Goal: Task Accomplishment & Management: Complete application form

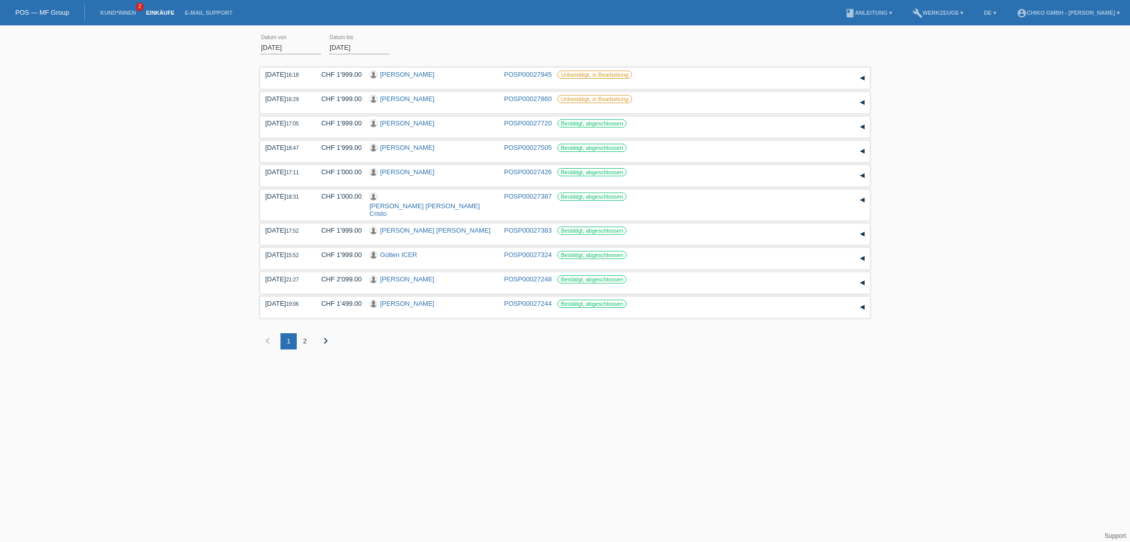
click at [50, 9] on link "POS — MF Group" at bounding box center [42, 13] width 54 height 8
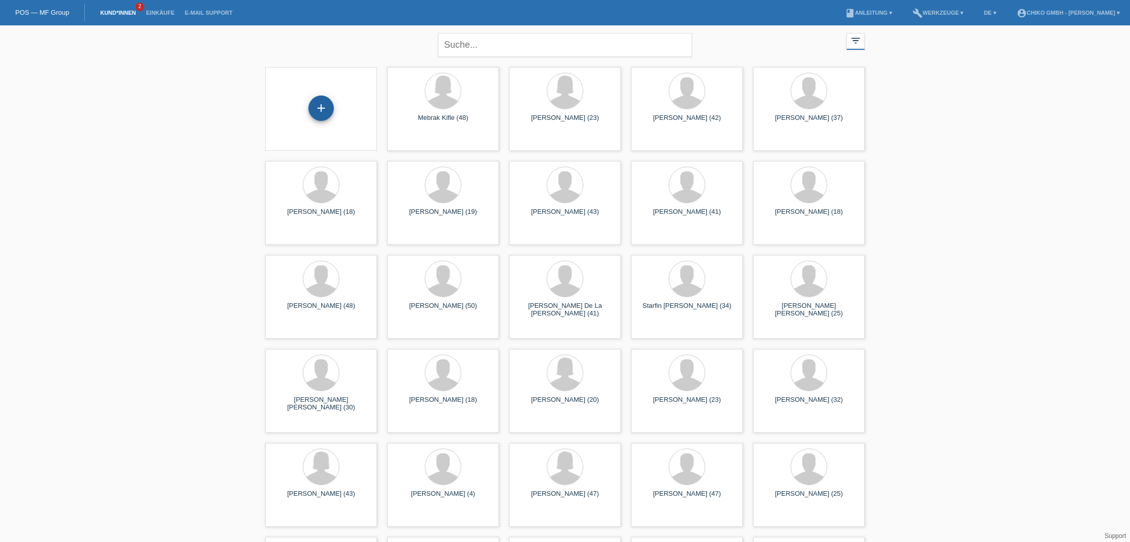
click at [319, 107] on div "+" at bounding box center [320, 108] width 25 height 25
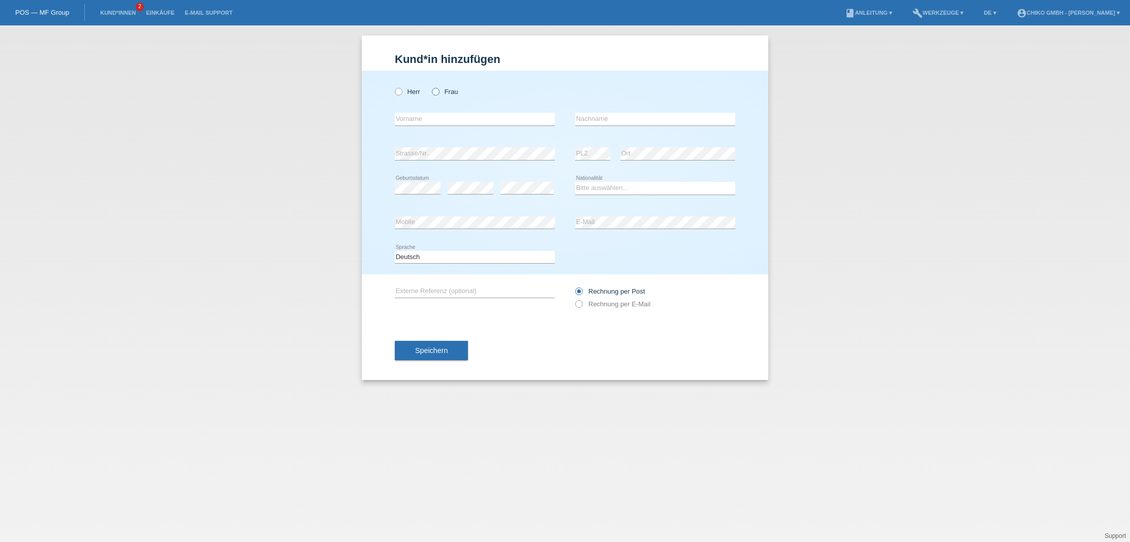
click at [430, 86] on icon at bounding box center [430, 86] width 0 height 0
click at [437, 92] on input "Frau" at bounding box center [435, 91] width 7 height 7
radio input "true"
type input "[PERSON_NAME]"
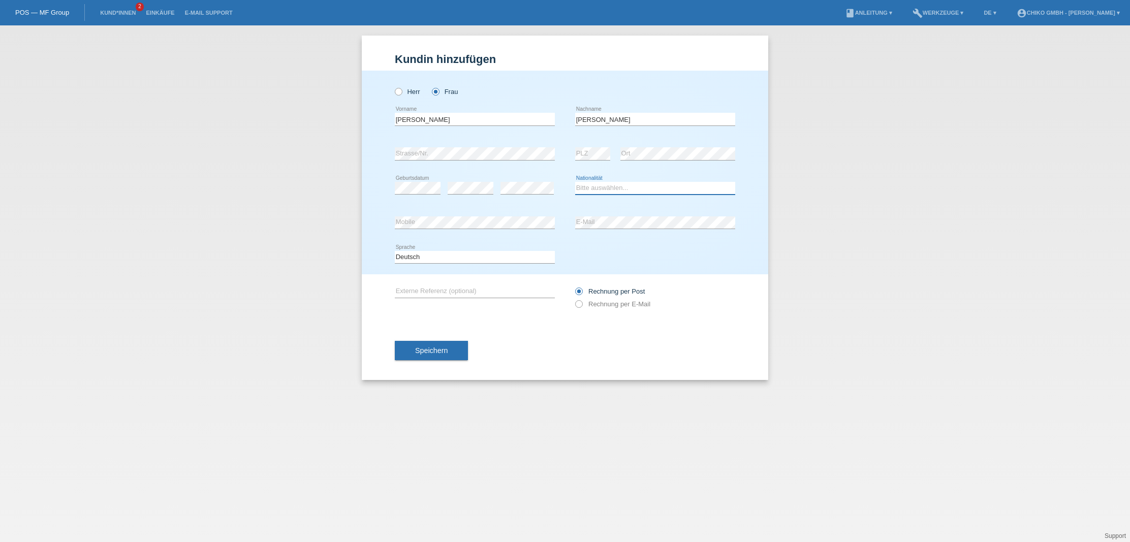
select select "CH"
click at [501, 229] on icon at bounding box center [475, 229] width 160 height 1
click at [425, 352] on span "Speichern" at bounding box center [431, 350] width 33 height 8
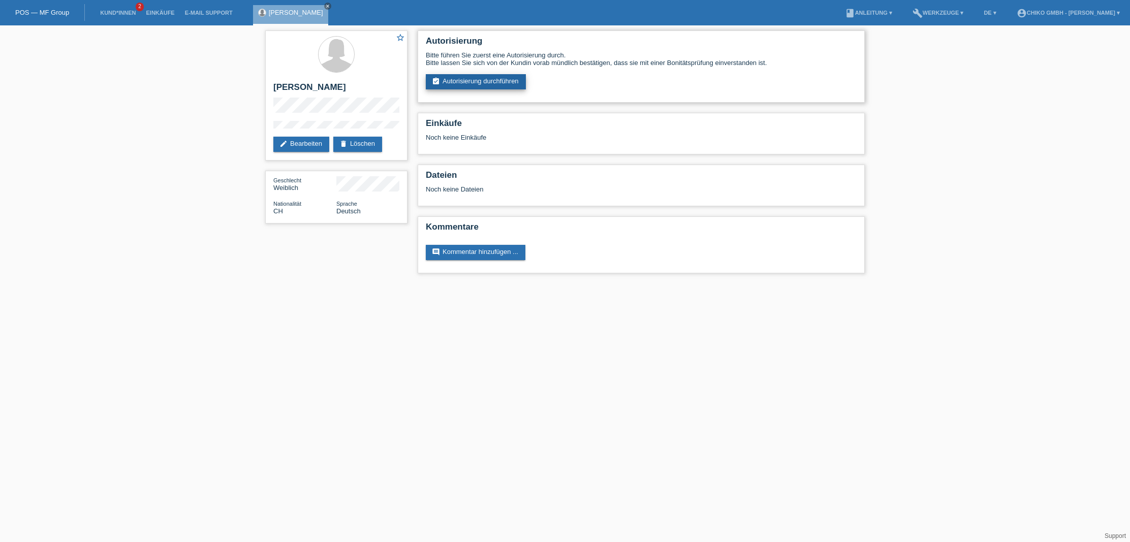
click at [486, 80] on link "assignment_turned_in Autorisierung durchführen" at bounding box center [476, 81] width 100 height 15
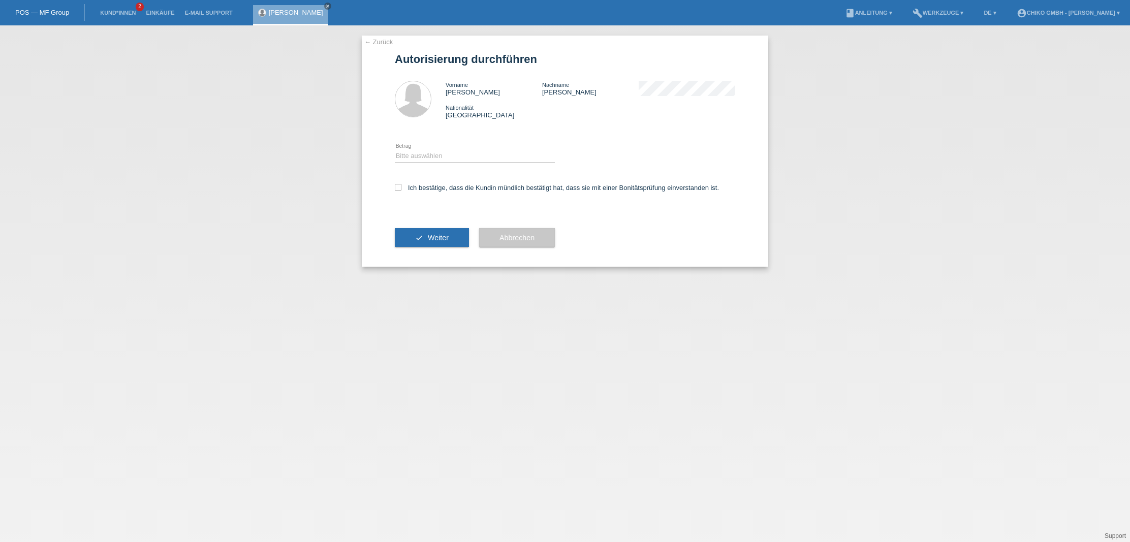
click at [451, 149] on div "Bitte auswählen CHF 1.00 - CHF 499.00 CHF 500.00 - CHF 1'999.00 CHF 2'000.00 - …" at bounding box center [475, 156] width 160 height 35
select select "2"
drag, startPoint x: 399, startPoint y: 185, endPoint x: 419, endPoint y: 198, distance: 24.0
click at [399, 185] on icon at bounding box center [398, 187] width 7 height 7
click at [399, 185] on input "Ich bestätige, dass die Kundin mündlich bestätigt hat, dass sie mit einer Bonit…" at bounding box center [398, 187] width 7 height 7
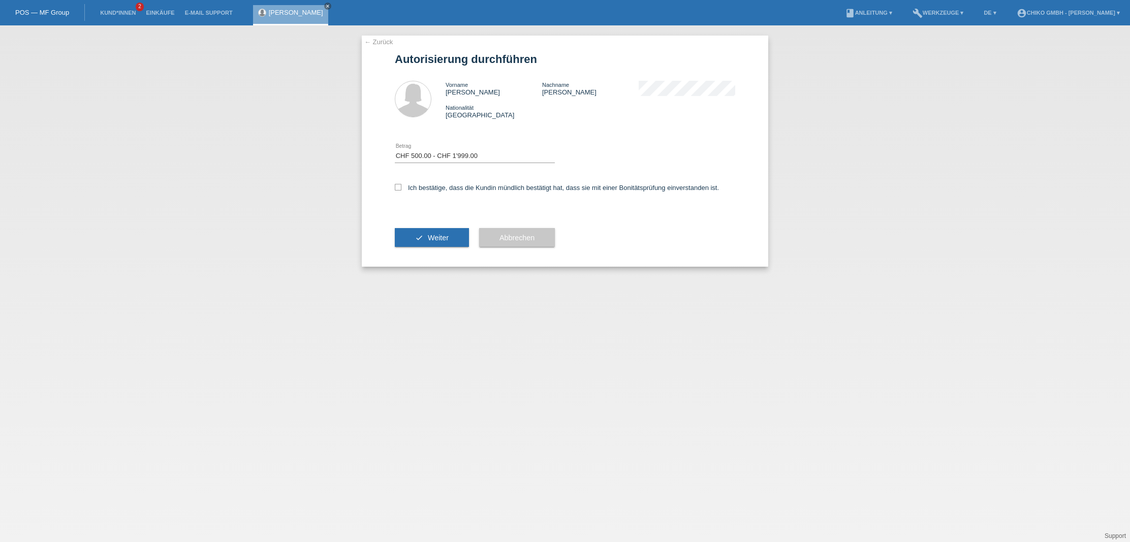
checkbox input "true"
click at [429, 237] on span "Weiter" at bounding box center [438, 238] width 21 height 8
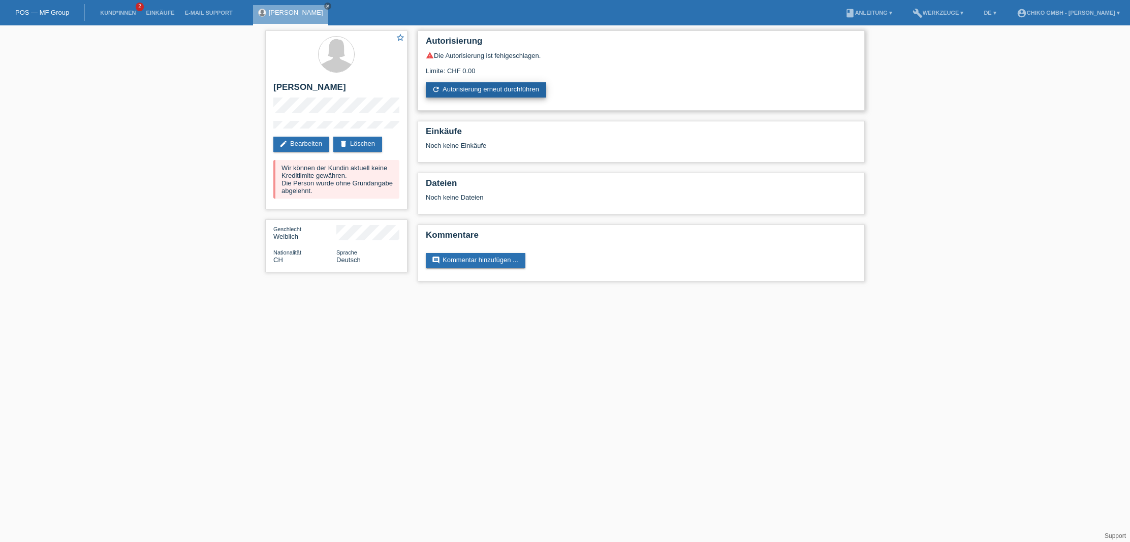
click at [506, 87] on link "refresh Autorisierung erneut durchführen" at bounding box center [486, 89] width 120 height 15
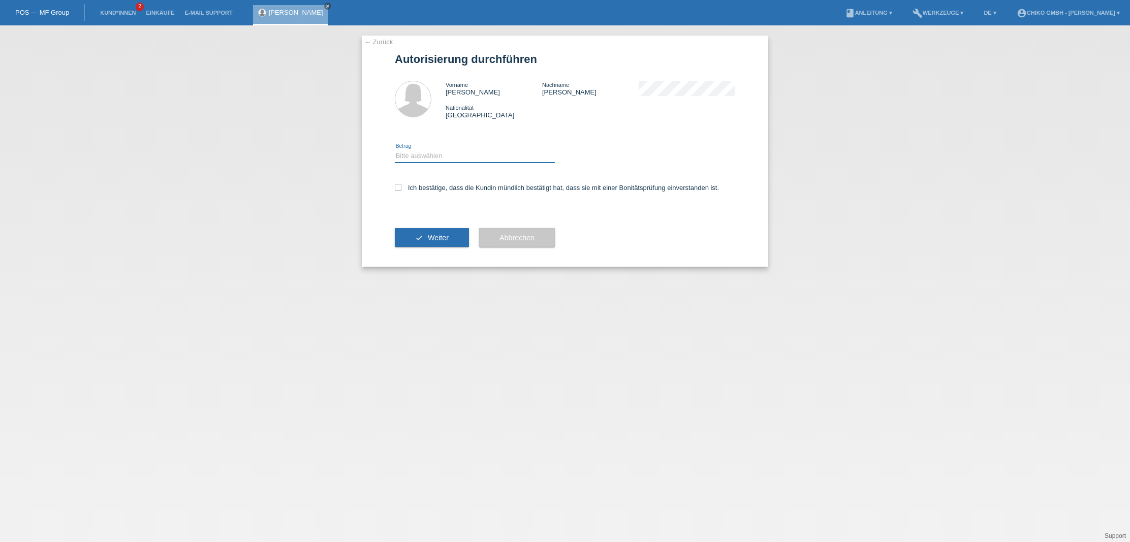
select select "2"
click at [444, 236] on span "Weiter" at bounding box center [438, 238] width 21 height 8
click at [399, 186] on icon at bounding box center [398, 187] width 7 height 7
click at [399, 186] on input "Ich bestätige, dass die Kundin mündlich bestätigt hat, dass sie mit einer Bonit…" at bounding box center [398, 187] width 7 height 7
checkbox input "true"
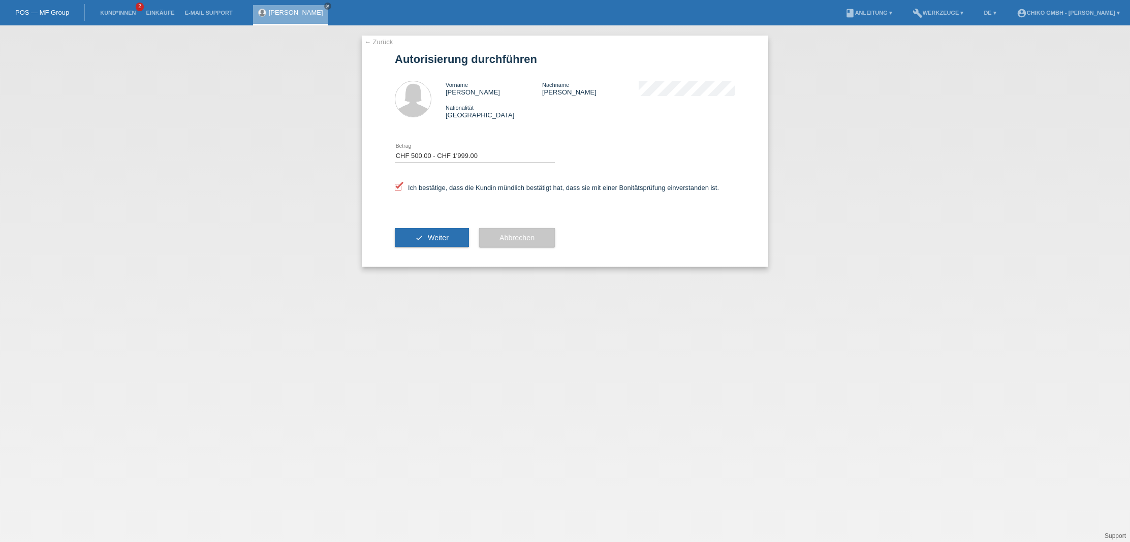
click at [429, 248] on div "check Weiter" at bounding box center [432, 237] width 74 height 59
click at [431, 246] on button "check Weiter" at bounding box center [432, 237] width 74 height 19
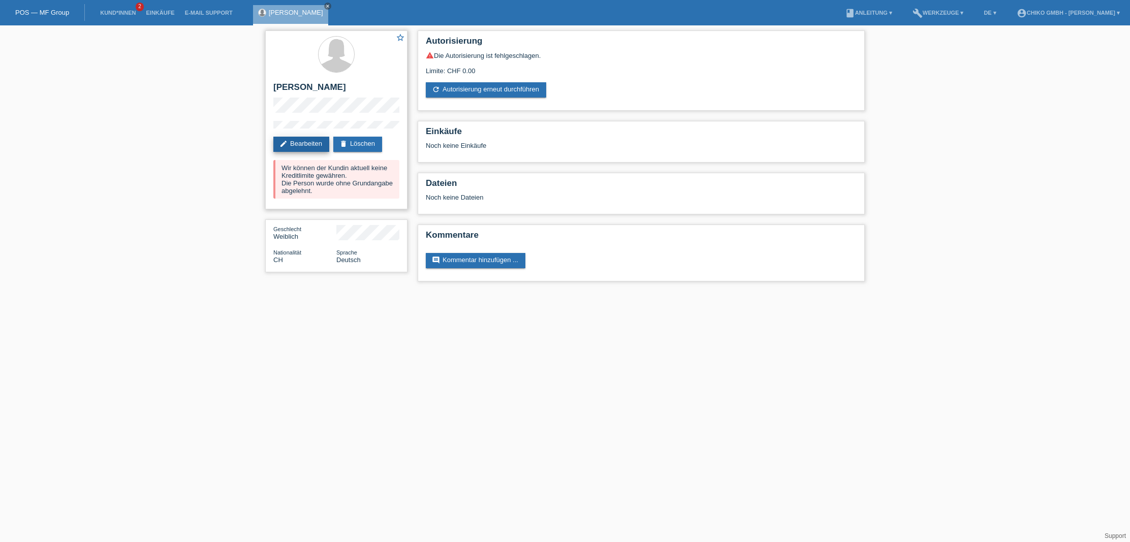
scroll to position [0, 1]
click at [299, 147] on link "edit Bearbeiten" at bounding box center [301, 144] width 56 height 15
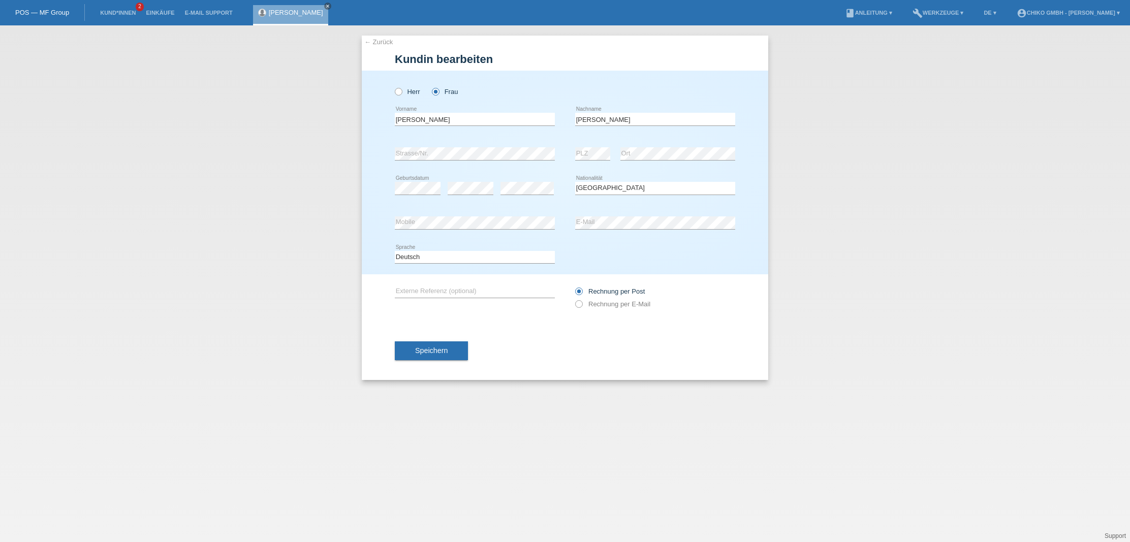
select select "CH"
click at [443, 353] on span "Speichern" at bounding box center [431, 350] width 33 height 8
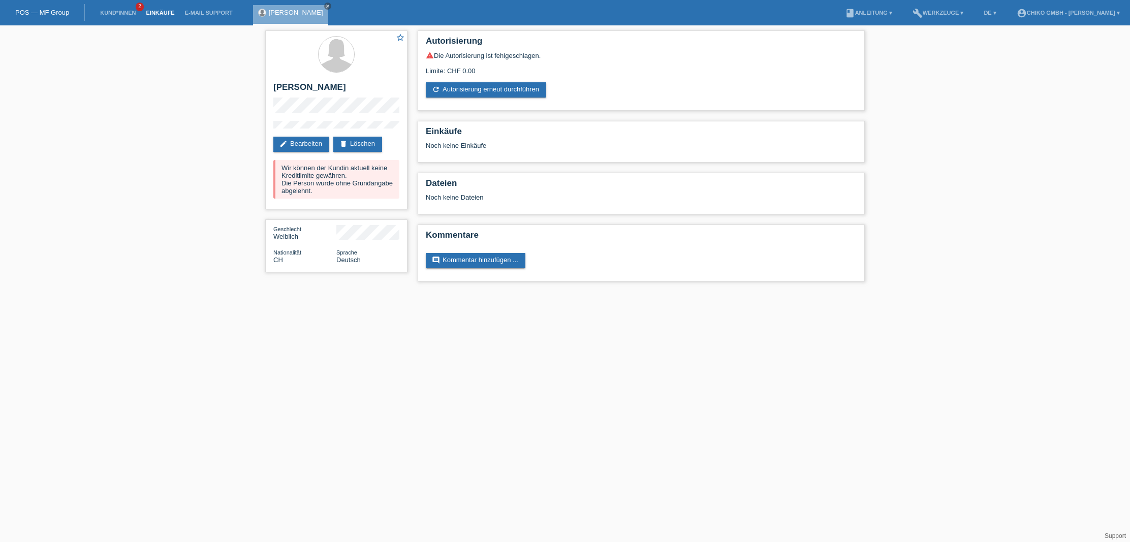
click at [156, 12] on link "Einkäufe" at bounding box center [160, 13] width 39 height 6
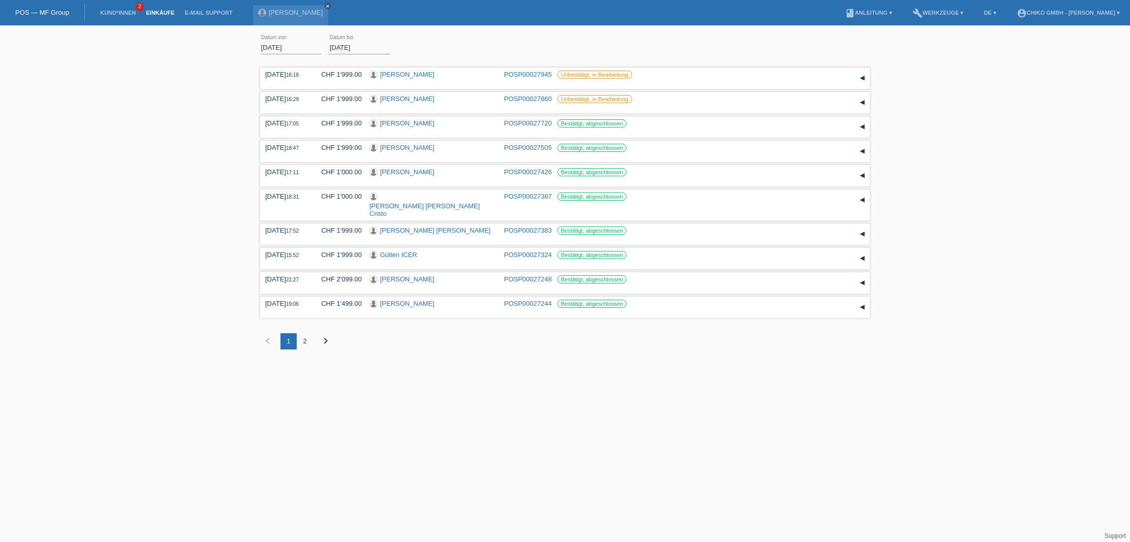
drag, startPoint x: 0, startPoint y: 0, endPoint x: 411, endPoint y: 337, distance: 531.7
click at [390, 362] on html "POS — MF Group Kund*innen 2 Einkäufe E-Mail Support Sabrina Federico close" at bounding box center [565, 182] width 1130 height 365
click at [162, 14] on link "Einkäufe" at bounding box center [160, 13] width 39 height 6
click at [157, 14] on link "Einkäufe" at bounding box center [160, 13] width 39 height 6
click at [159, 15] on link "Einkäufe" at bounding box center [160, 13] width 39 height 6
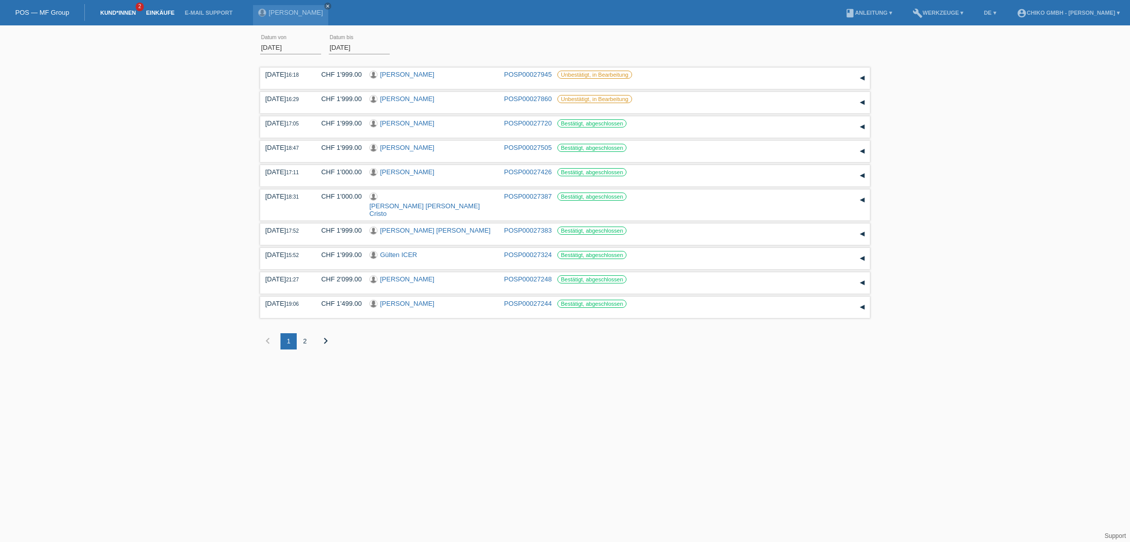
click at [112, 12] on link "Kund*innen" at bounding box center [118, 13] width 46 height 6
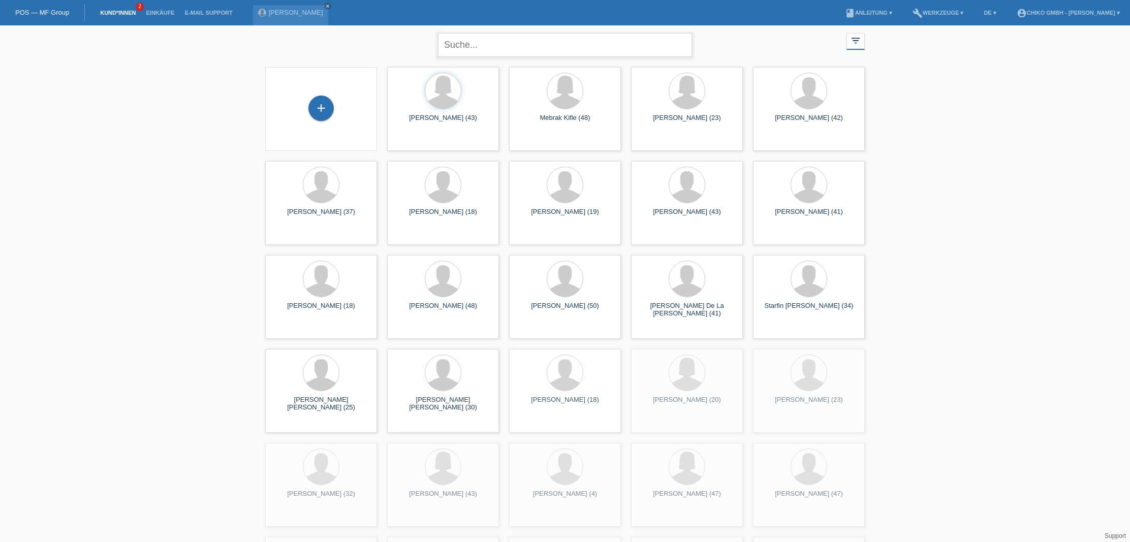
click at [518, 52] on input "text" at bounding box center [565, 45] width 254 height 24
type input "Isaki"
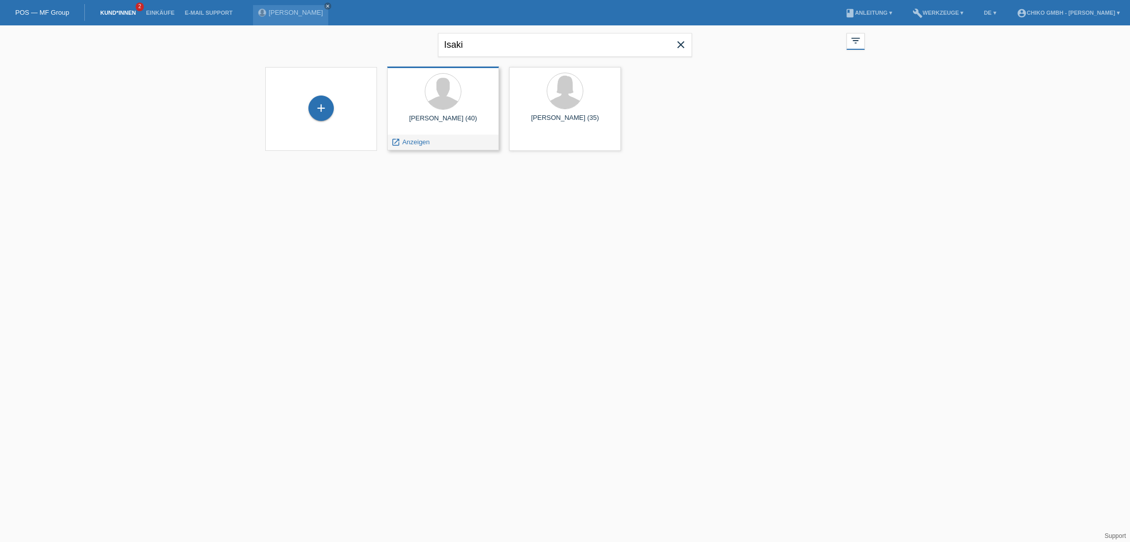
click at [465, 118] on div "Kadrush Isaki (40)" at bounding box center [443, 122] width 96 height 16
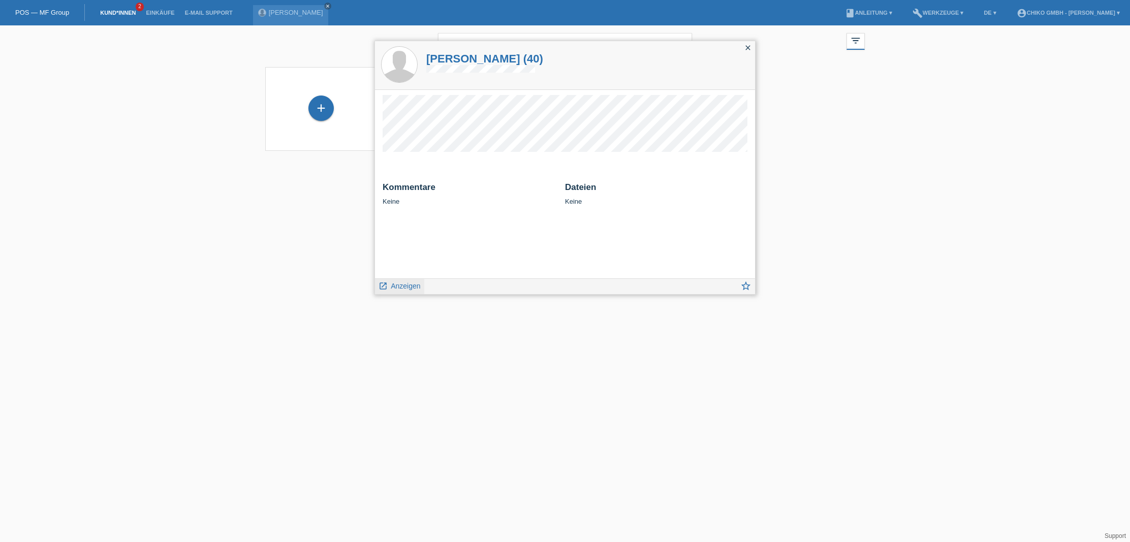
click at [406, 288] on span "Anzeigen" at bounding box center [405, 286] width 29 height 8
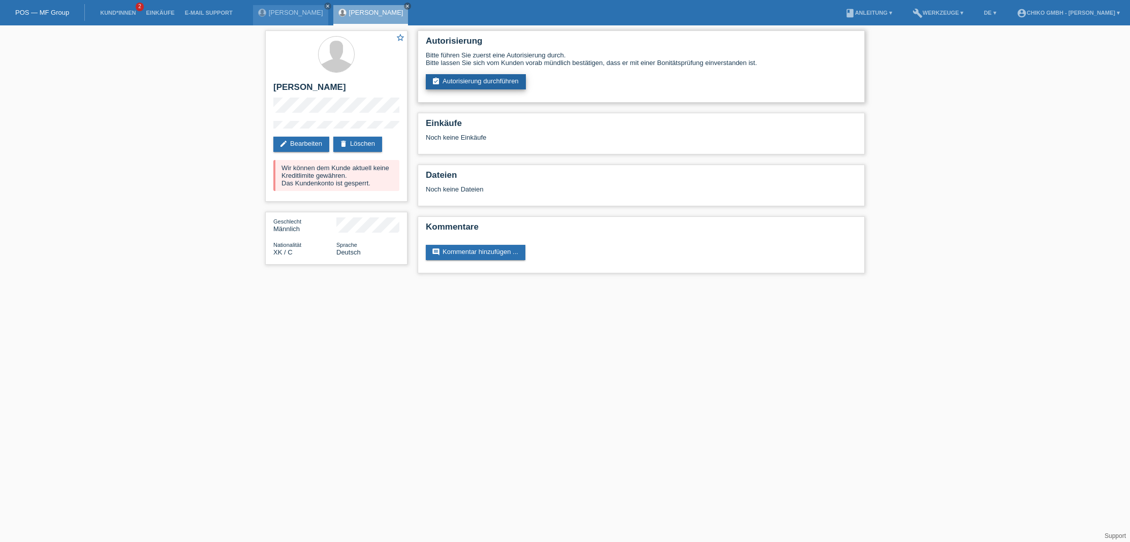
scroll to position [0, 1]
click at [498, 79] on link "assignment_turned_in Autorisierung durchführen" at bounding box center [476, 81] width 100 height 15
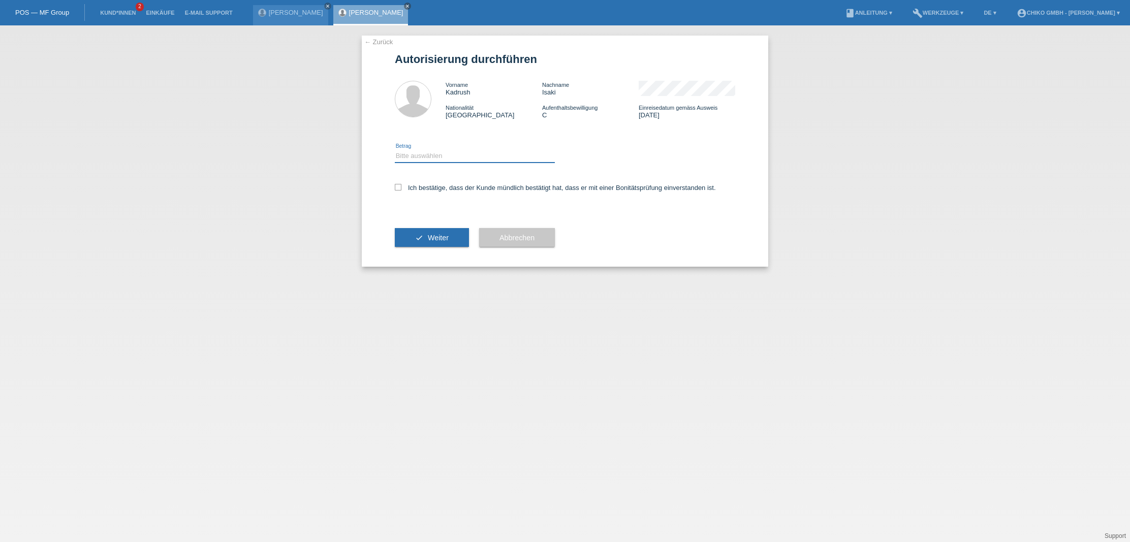
select select "2"
drag, startPoint x: 400, startPoint y: 190, endPoint x: 409, endPoint y: 210, distance: 23.0
click at [400, 190] on icon at bounding box center [398, 187] width 7 height 7
click at [400, 190] on input "Ich bestätige, dass der Kunde mündlich bestätigt hat, dass er mit einer Bonität…" at bounding box center [398, 187] width 7 height 7
checkbox input "true"
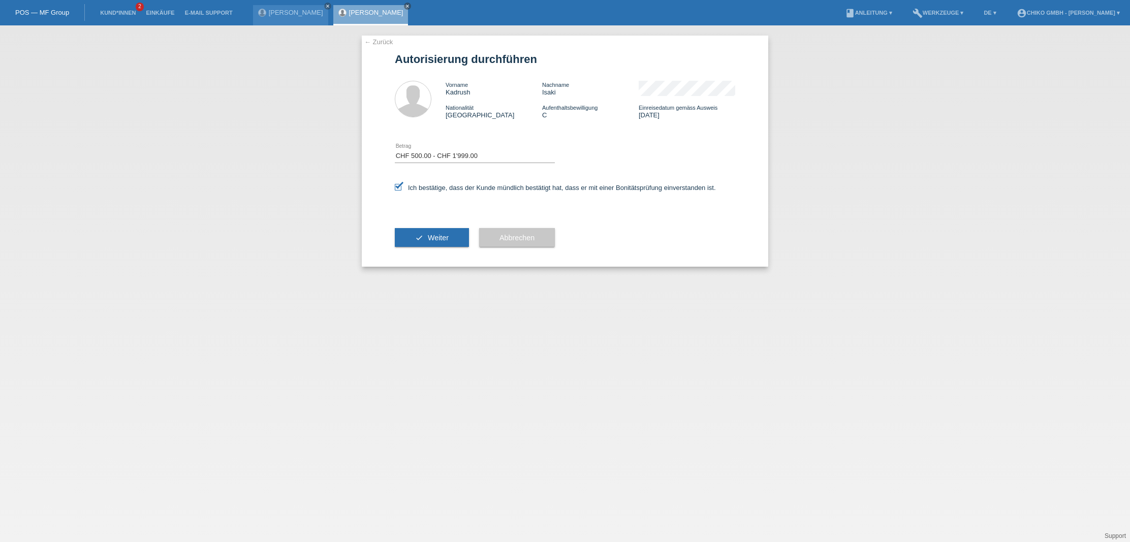
click at [435, 241] on span "Weiter" at bounding box center [438, 238] width 21 height 8
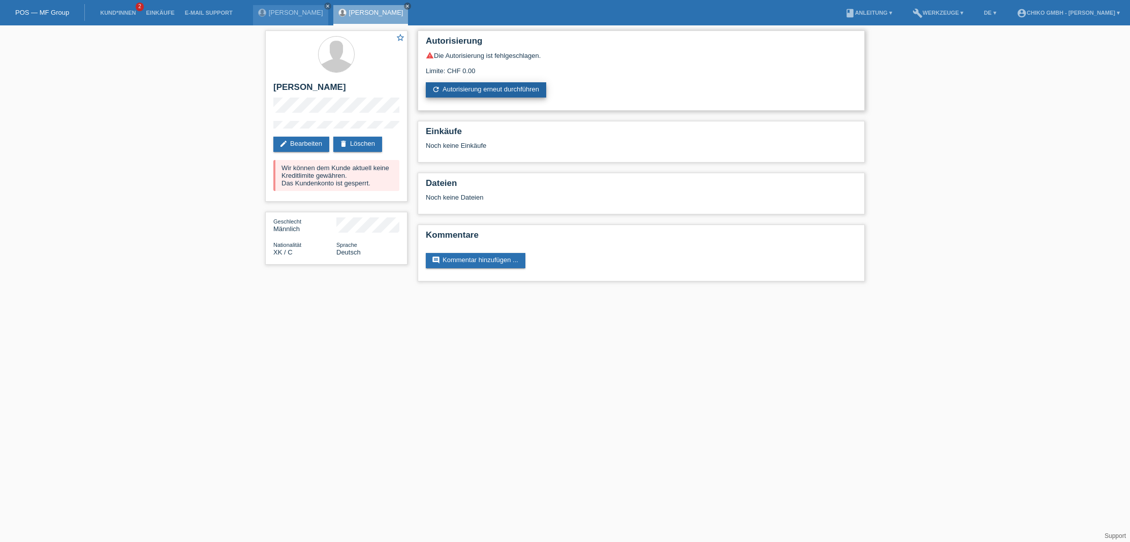
click at [471, 89] on link "refresh Autorisierung erneut durchführen" at bounding box center [486, 89] width 120 height 15
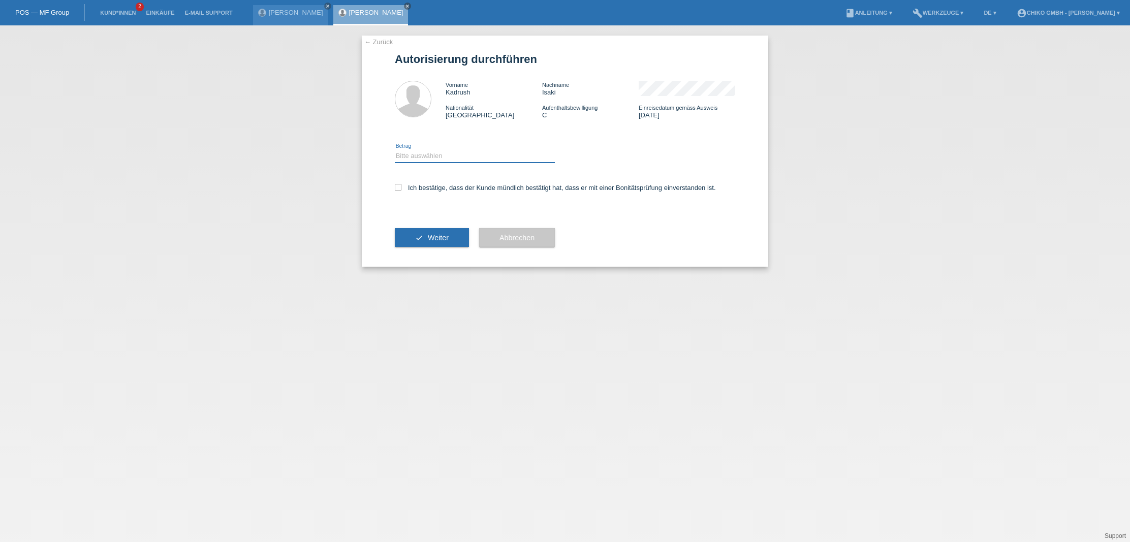
select select "1"
click at [424, 239] on button "check Weiter" at bounding box center [432, 237] width 74 height 19
click at [400, 189] on icon at bounding box center [398, 187] width 7 height 7
click at [400, 189] on input "Ich bestätige, dass der Kunde mündlich bestätigt hat, dass er mit einer Bonität…" at bounding box center [398, 187] width 7 height 7
checkbox input "true"
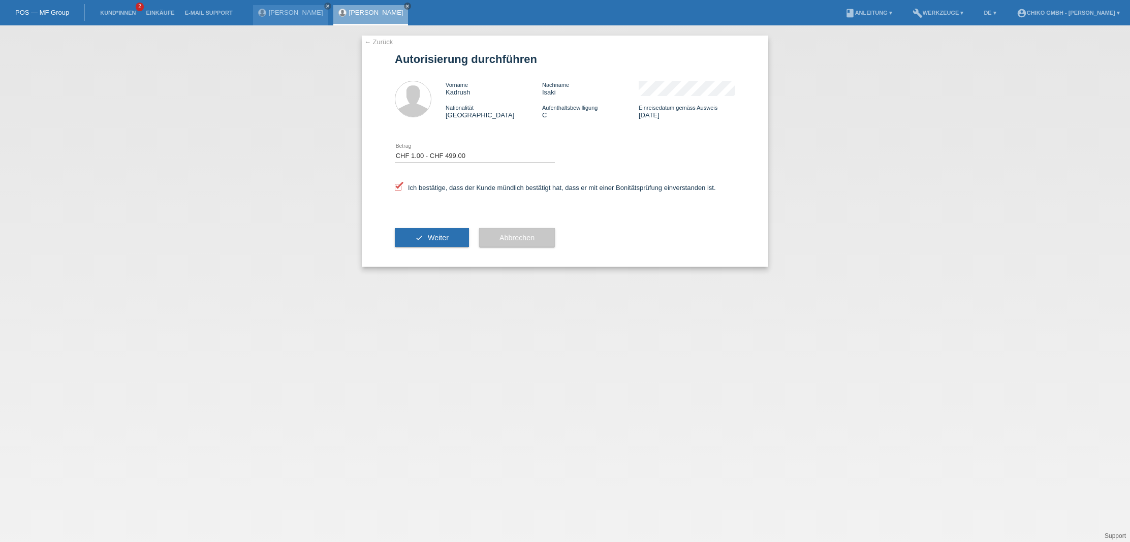
click at [437, 239] on span "Weiter" at bounding box center [438, 238] width 21 height 8
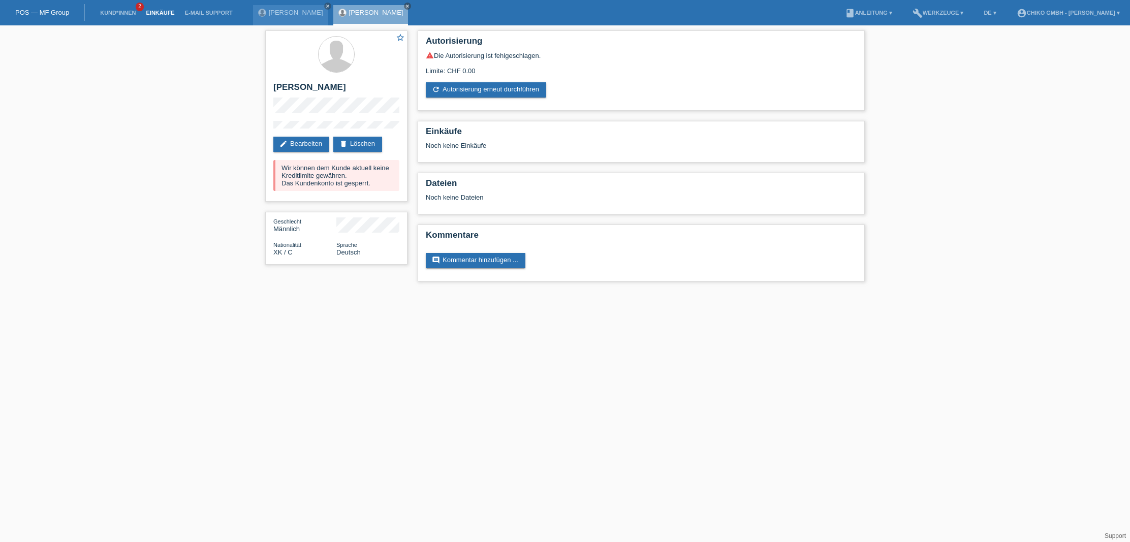
click at [164, 11] on link "Einkäufe" at bounding box center [160, 13] width 39 height 6
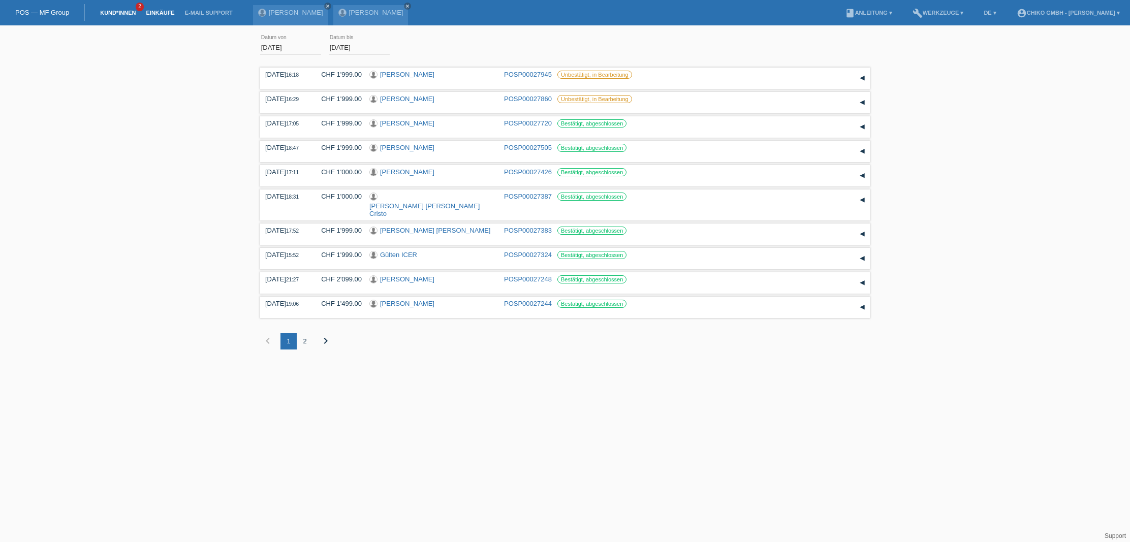
click at [111, 15] on link "Kund*innen" at bounding box center [118, 13] width 46 height 6
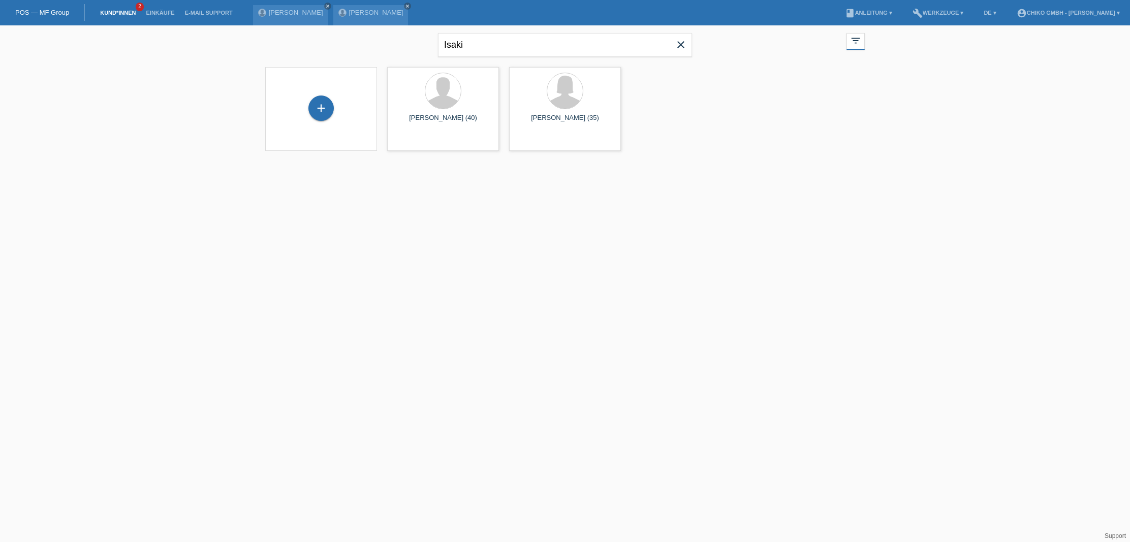
click at [682, 48] on icon "close" at bounding box center [681, 45] width 12 height 12
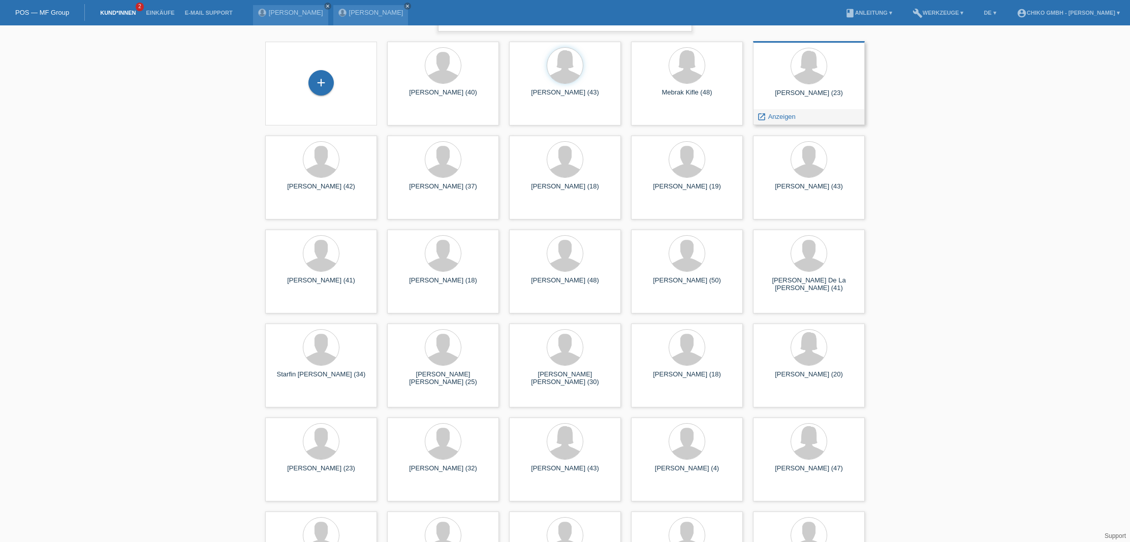
scroll to position [27, 0]
click at [405, 8] on icon "close" at bounding box center [407, 6] width 5 height 5
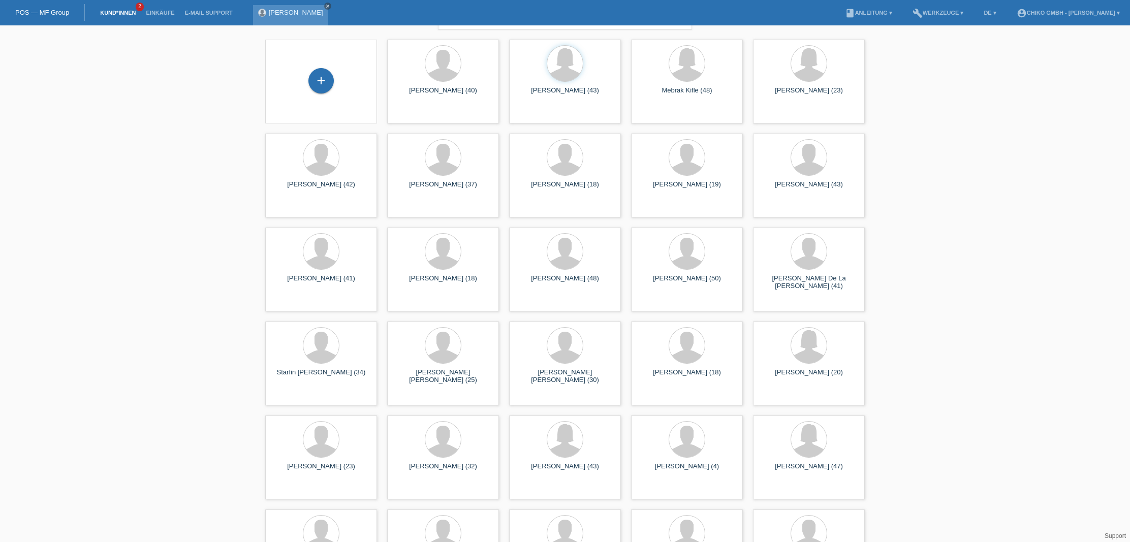
click at [325, 6] on icon "close" at bounding box center [327, 6] width 5 height 5
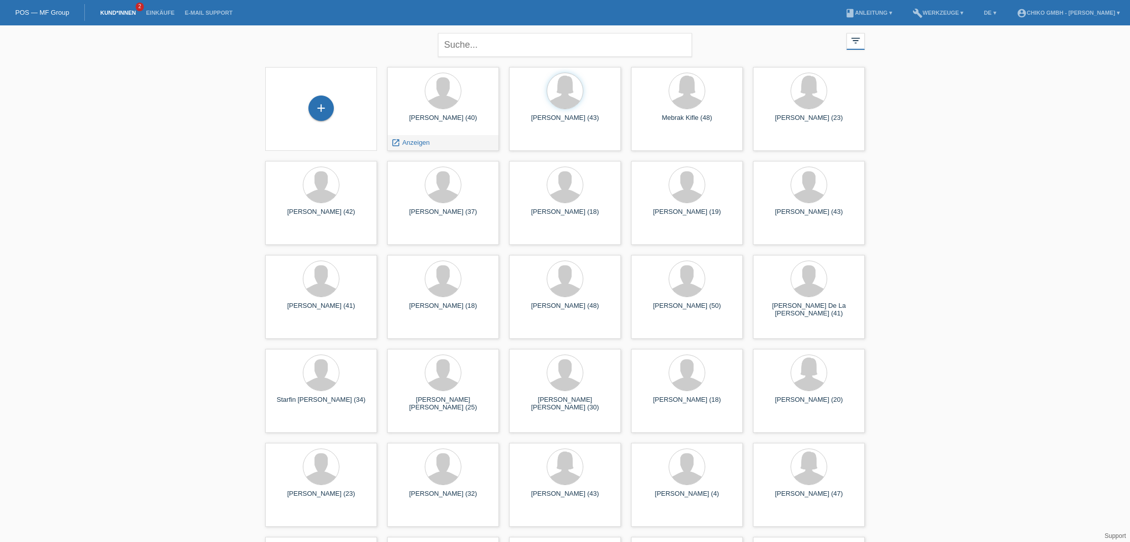
scroll to position [0, 0]
click at [475, 53] on input "text" at bounding box center [565, 45] width 254 height 24
type input "Isaki"
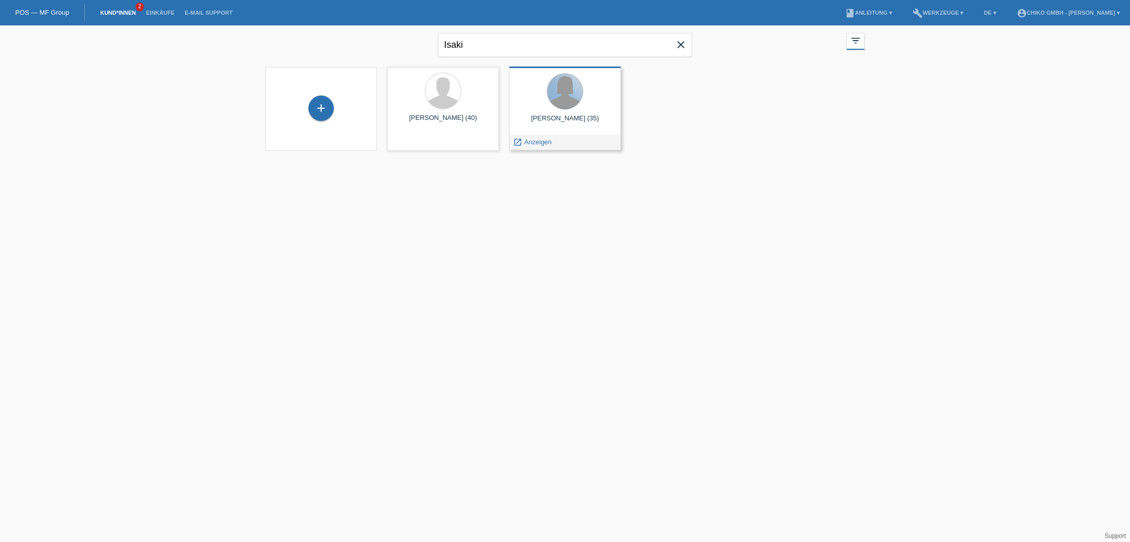
click at [570, 100] on div at bounding box center [565, 92] width 36 height 36
click at [563, 120] on div "Xhejlane Isaki (35)" at bounding box center [565, 122] width 96 height 16
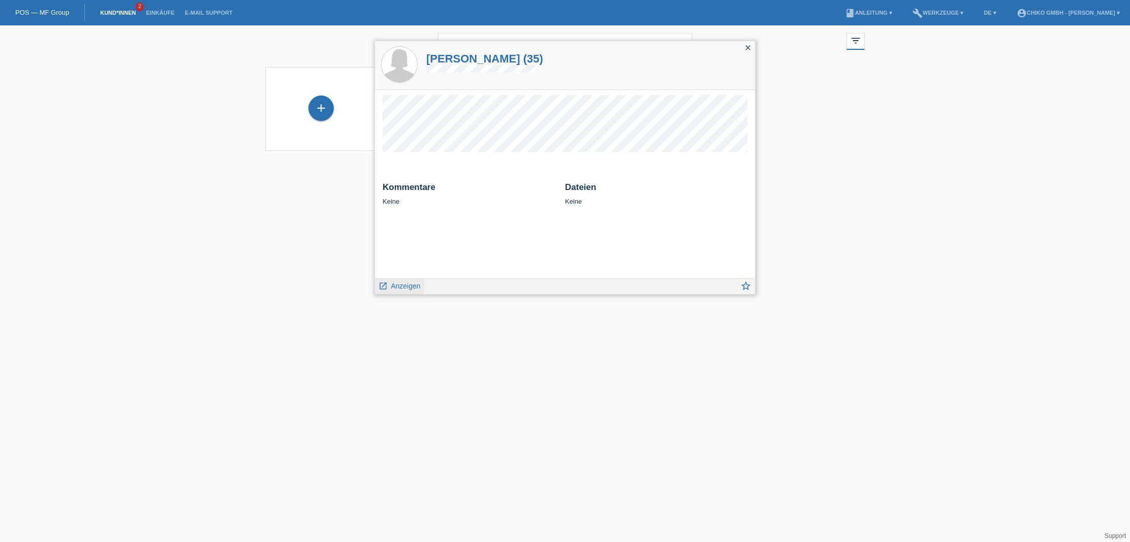
click at [405, 290] on span "Anzeigen" at bounding box center [405, 286] width 29 height 8
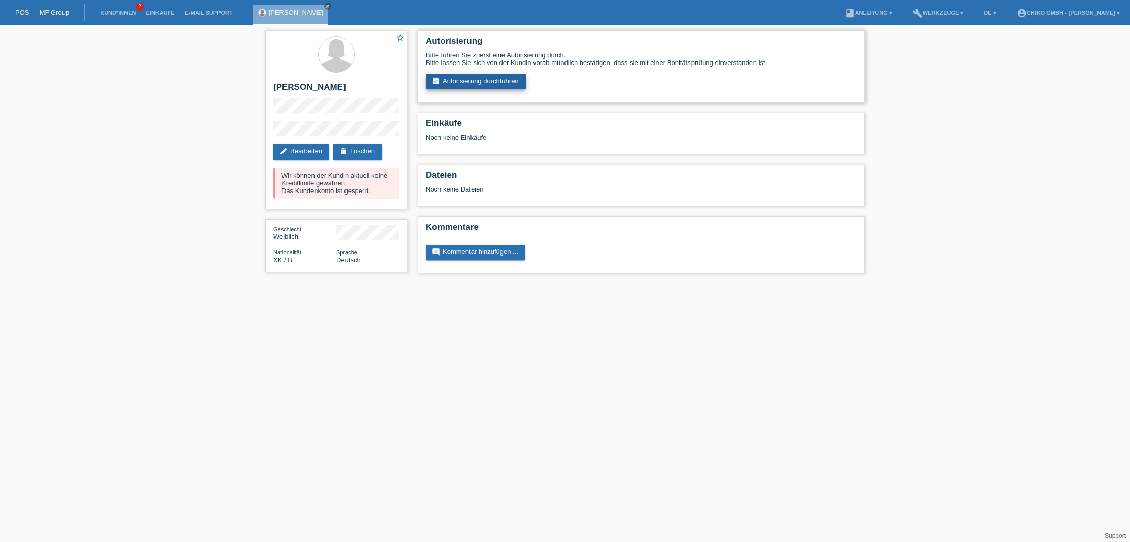
click at [480, 79] on link "assignment_turned_in Autorisierung durchführen" at bounding box center [476, 81] width 100 height 15
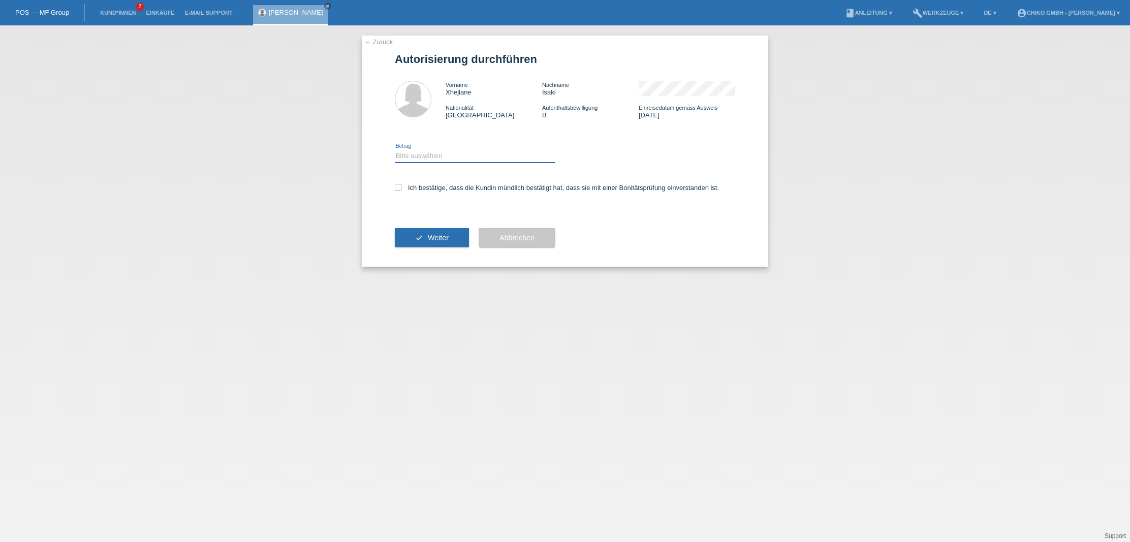
select select "2"
click at [397, 184] on icon at bounding box center [398, 187] width 7 height 7
click at [397, 184] on input "Ich bestätige, dass die Kundin mündlich bestätigt hat, dass sie mit einer Bonit…" at bounding box center [398, 187] width 7 height 7
checkbox input "true"
click at [443, 240] on span "Weiter" at bounding box center [438, 238] width 21 height 8
